Goal: Transaction & Acquisition: Purchase product/service

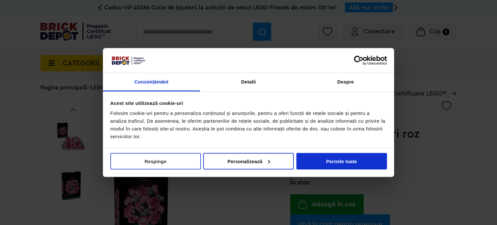
click at [164, 165] on button "Respinge" at bounding box center [155, 161] width 91 height 17
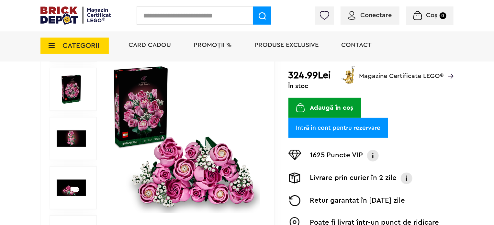
scroll to position [120, 0]
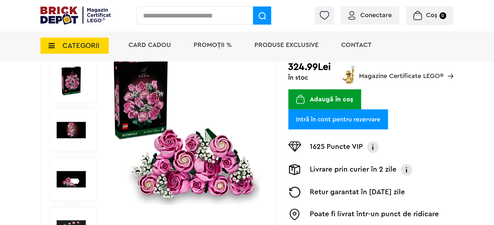
click at [72, 129] on img at bounding box center [71, 130] width 29 height 29
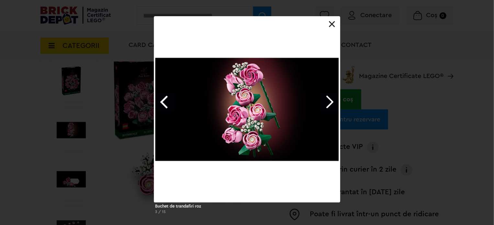
click at [324, 104] on link "Next image" at bounding box center [329, 102] width 19 height 19
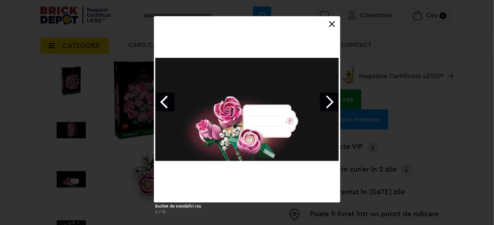
click at [326, 101] on link "Next image" at bounding box center [329, 102] width 19 height 19
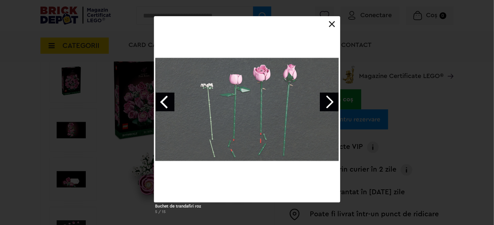
click at [326, 101] on link "Next image" at bounding box center [329, 102] width 19 height 19
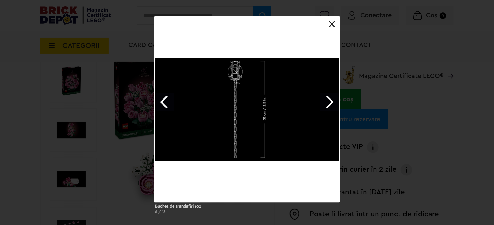
click at [326, 101] on link "Next image" at bounding box center [329, 102] width 19 height 19
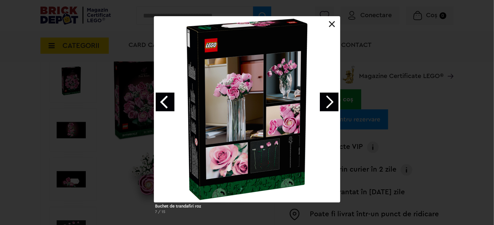
click at [168, 110] on link "Previous image" at bounding box center [165, 102] width 19 height 19
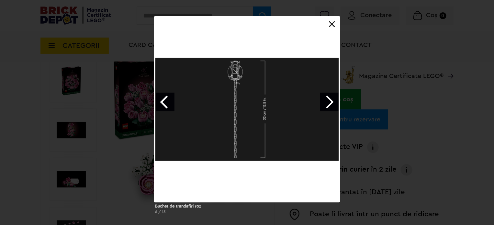
click at [168, 110] on link "Previous image" at bounding box center [165, 102] width 19 height 19
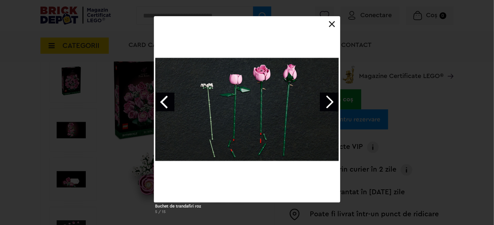
click at [168, 110] on link "Previous image" at bounding box center [165, 102] width 19 height 19
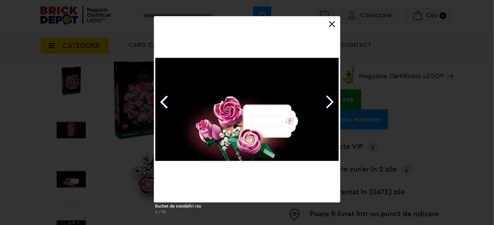
click at [433, 93] on div "Buchet de trandafiri roz 4 / 15" at bounding box center [247, 117] width 494 height 203
